Goal: Find specific page/section

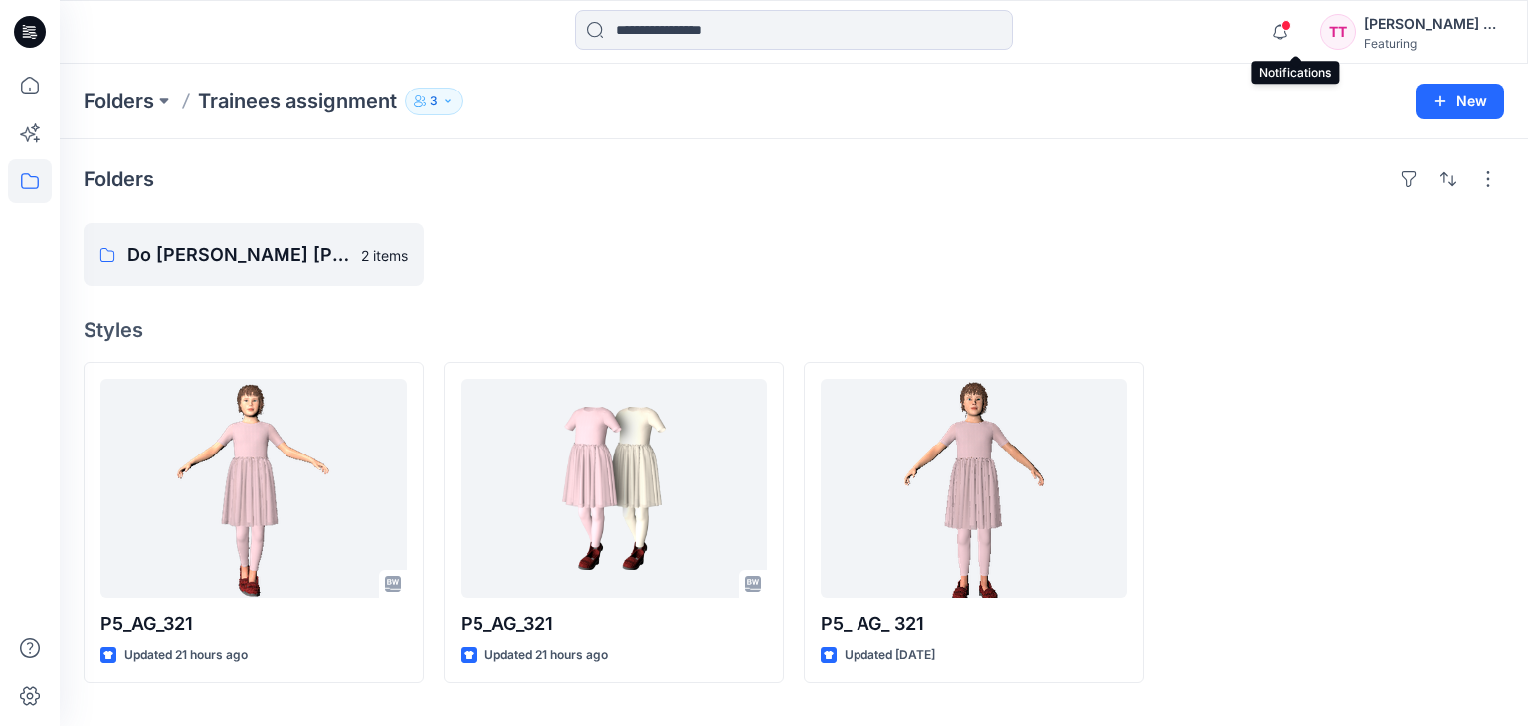
click at [1292, 21] on span at bounding box center [1287, 25] width 10 height 11
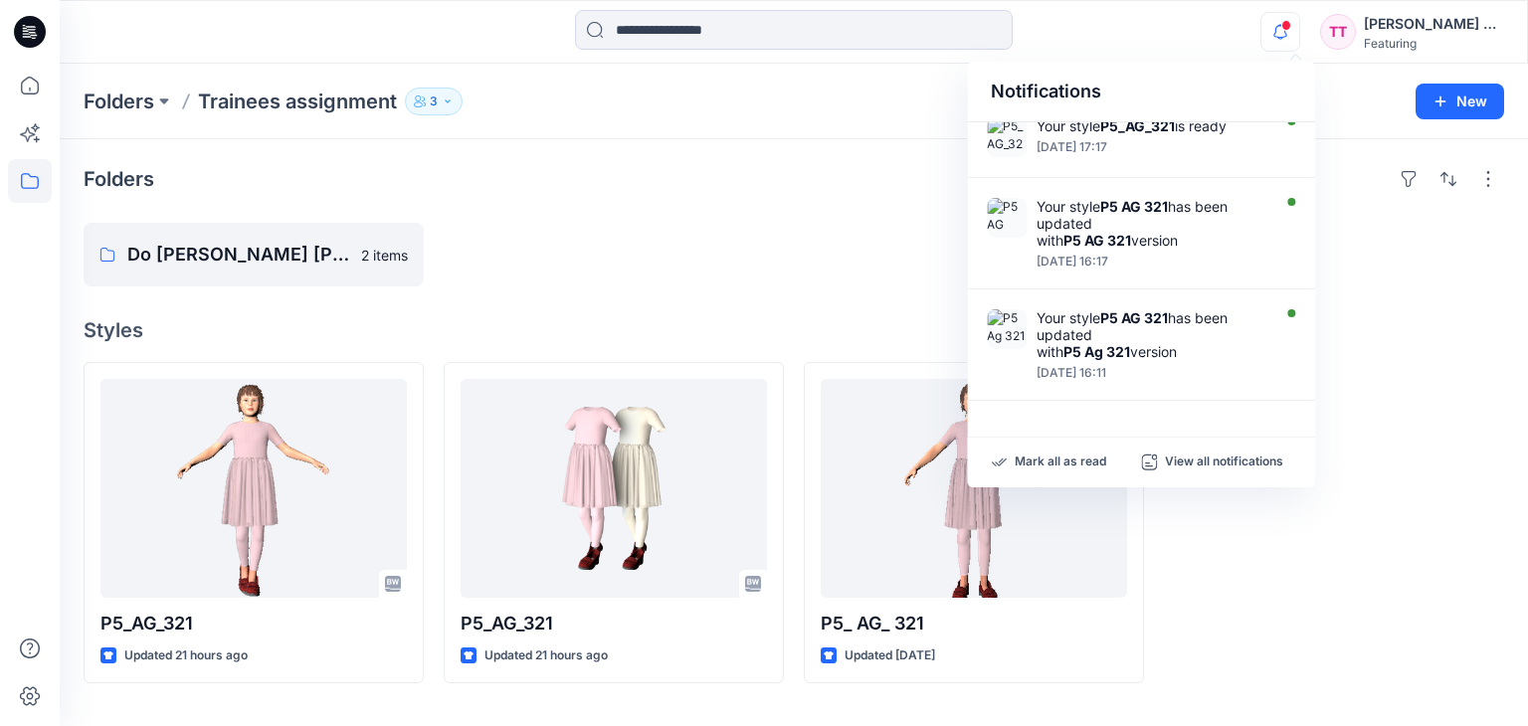
scroll to position [693, 0]
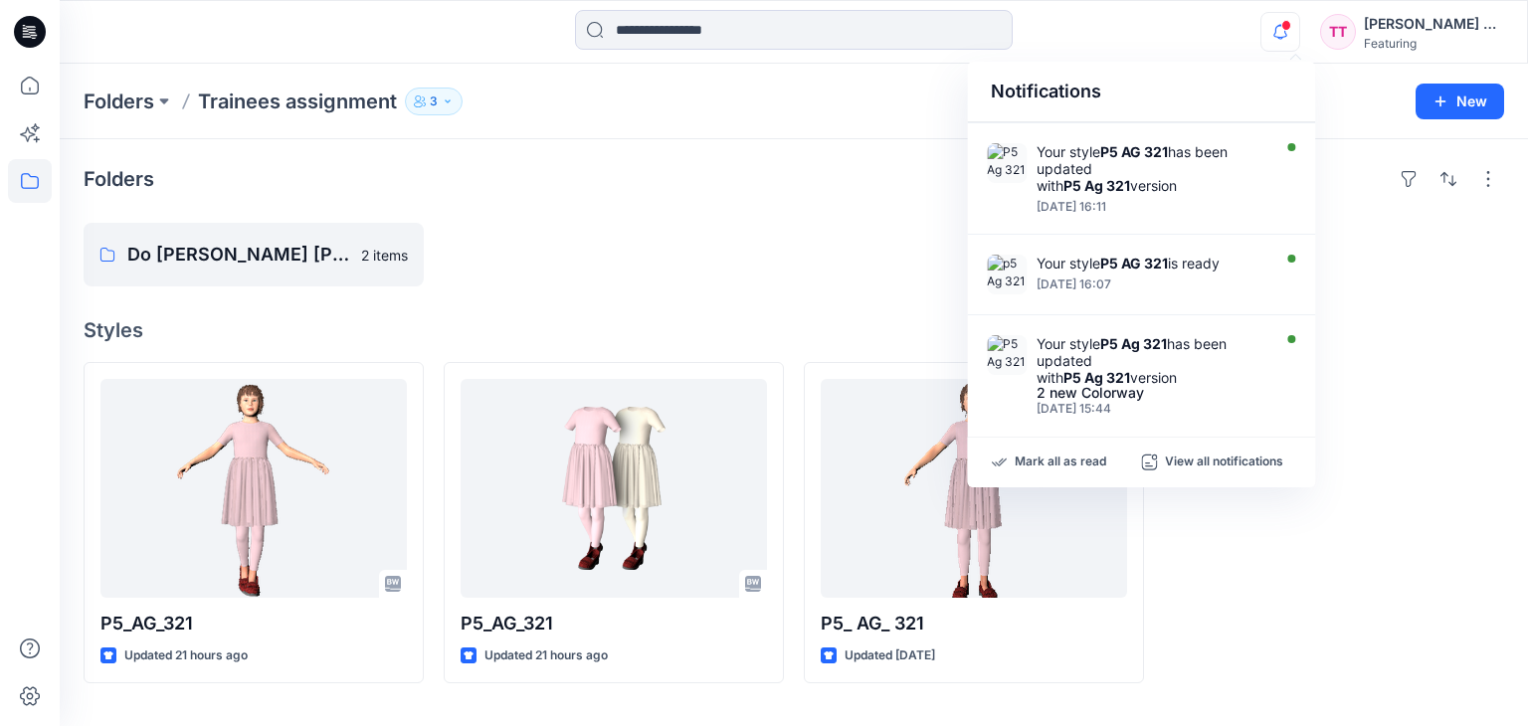
click at [864, 250] on div at bounding box center [974, 255] width 340 height 64
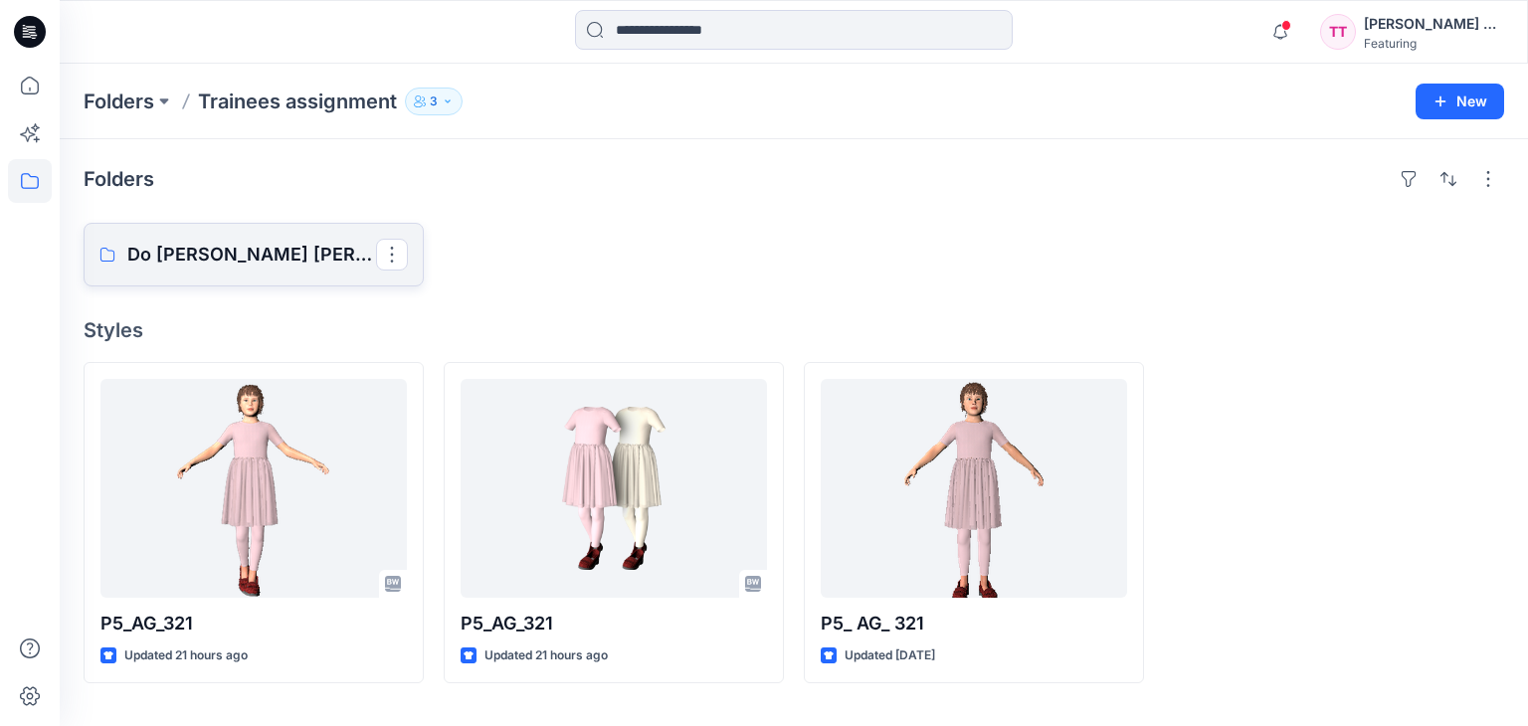
click at [275, 249] on p "Do [PERSON_NAME] [PERSON_NAME]" at bounding box center [251, 255] width 249 height 28
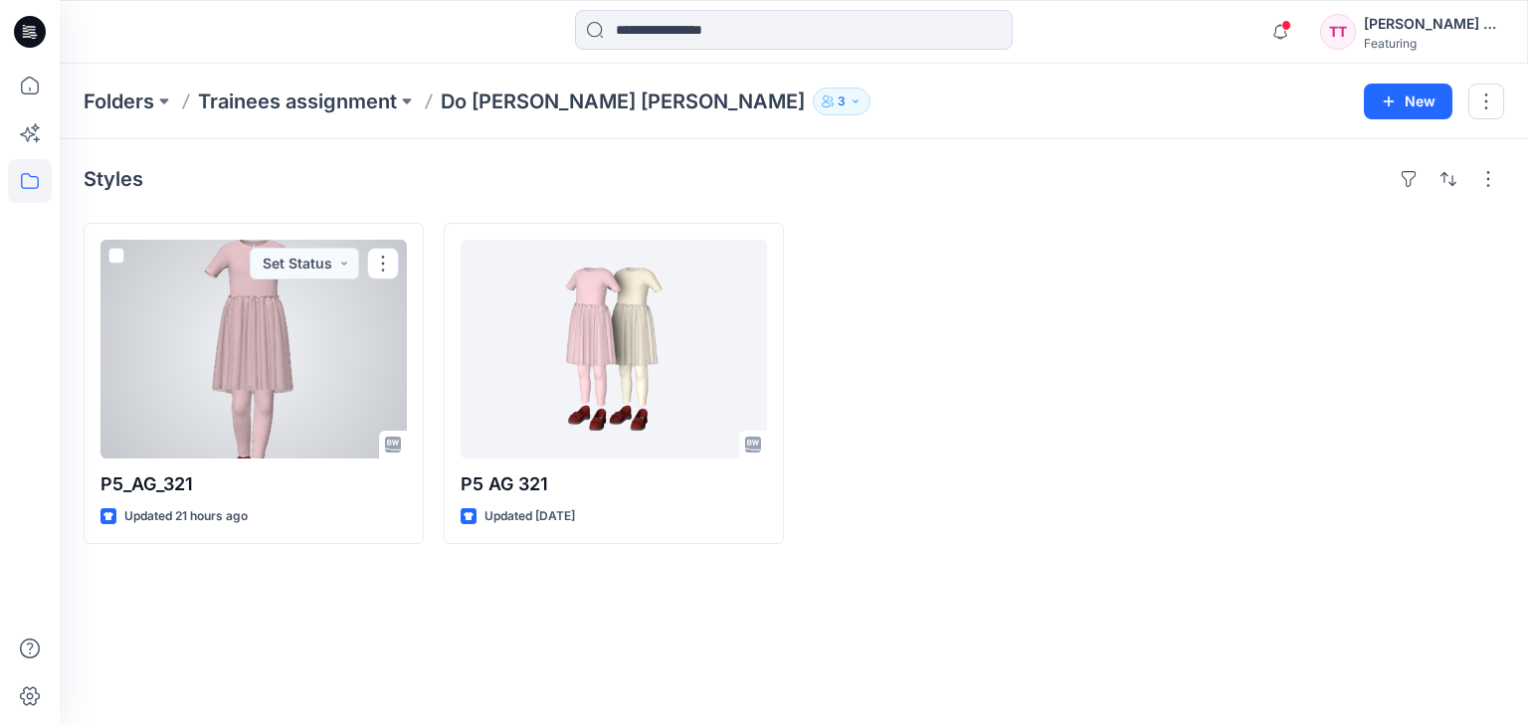
click at [313, 380] on div at bounding box center [254, 349] width 306 height 219
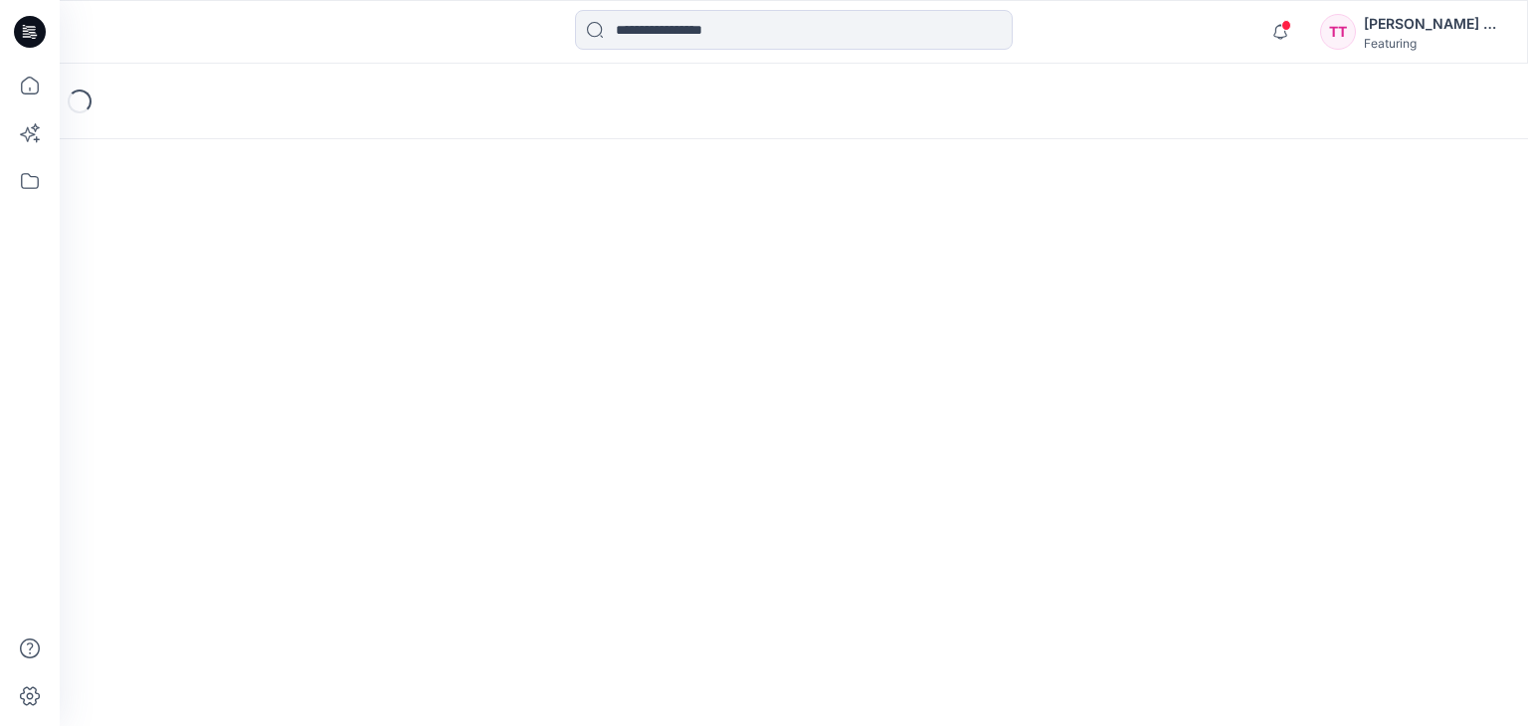
click at [313, 380] on div "Loading..." at bounding box center [794, 395] width 1469 height 663
